Goal: Information Seeking & Learning: Learn about a topic

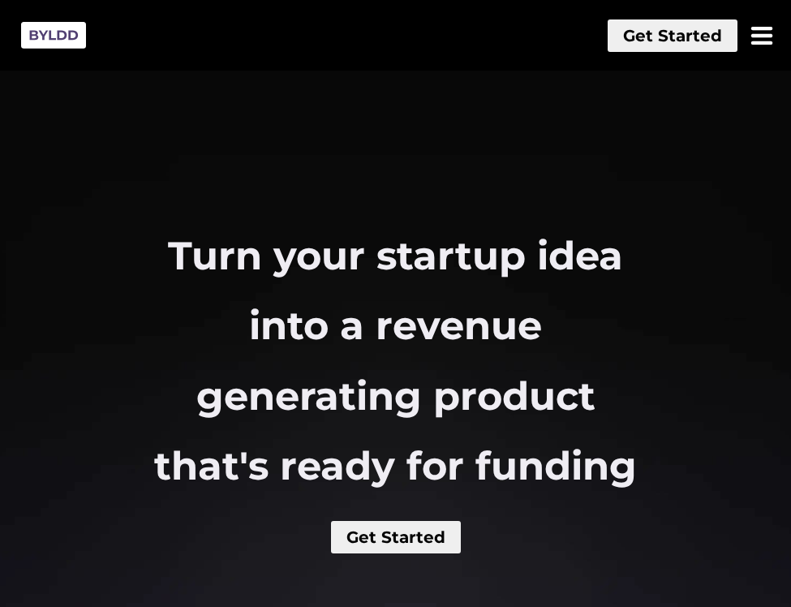
click at [758, 34] on button at bounding box center [761, 35] width 32 height 32
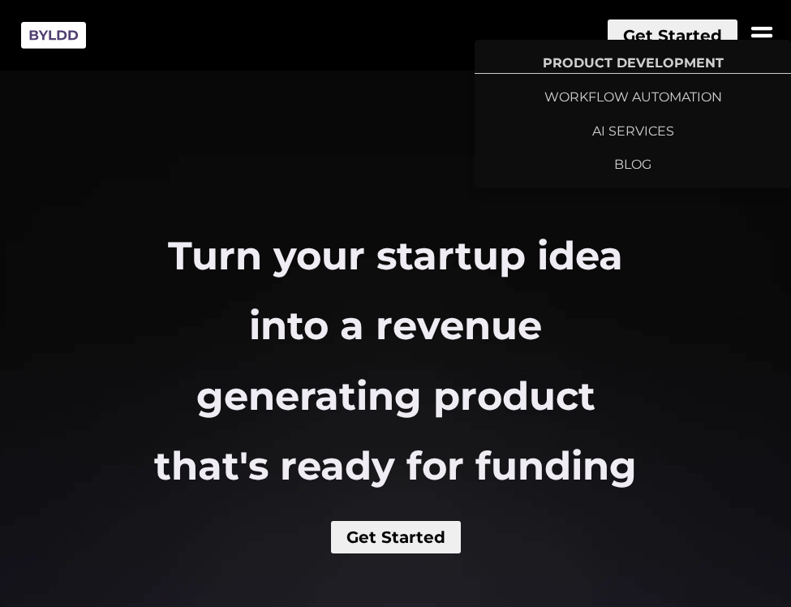
click at [725, 27] on button "Get Started" at bounding box center [672, 35] width 130 height 32
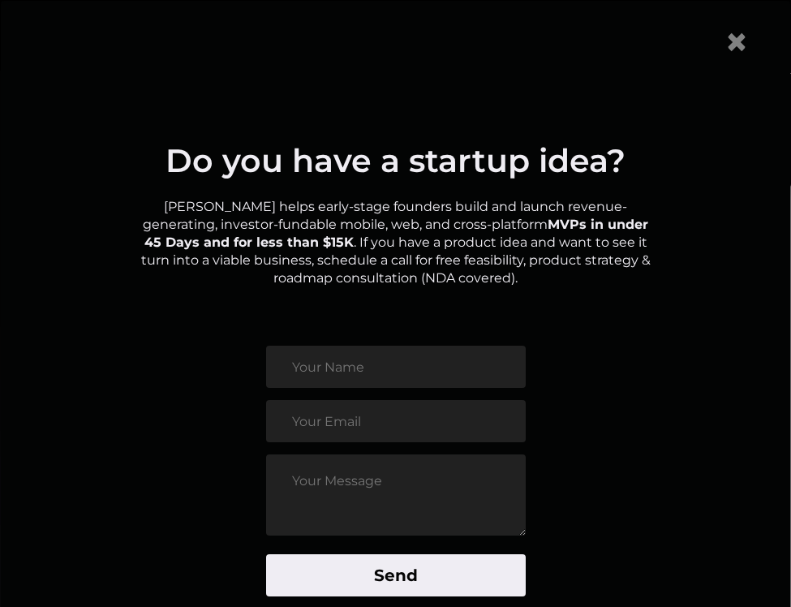
scroll to position [95, 0]
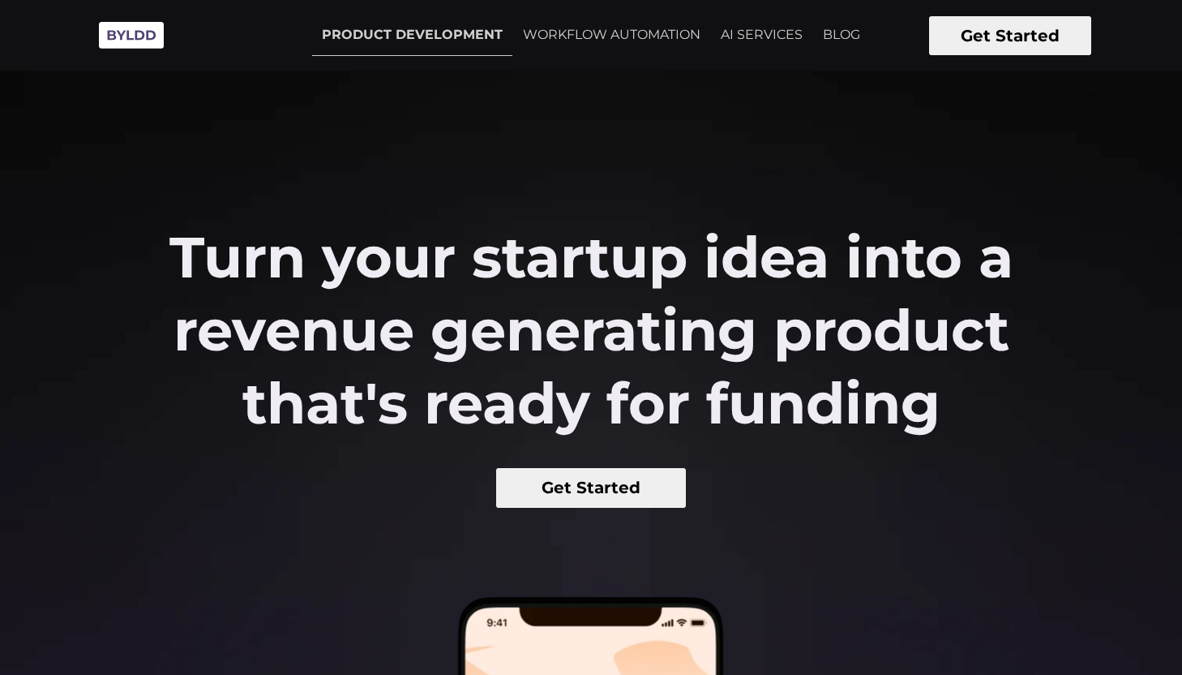
click at [418, 243] on h2 "Turn your startup idea into a revenue generating product that's ready for fundi…" at bounding box center [591, 330] width 887 height 219
click at [112, 43] on img at bounding box center [131, 35] width 81 height 45
